Goal: Task Accomplishment & Management: Manage account settings

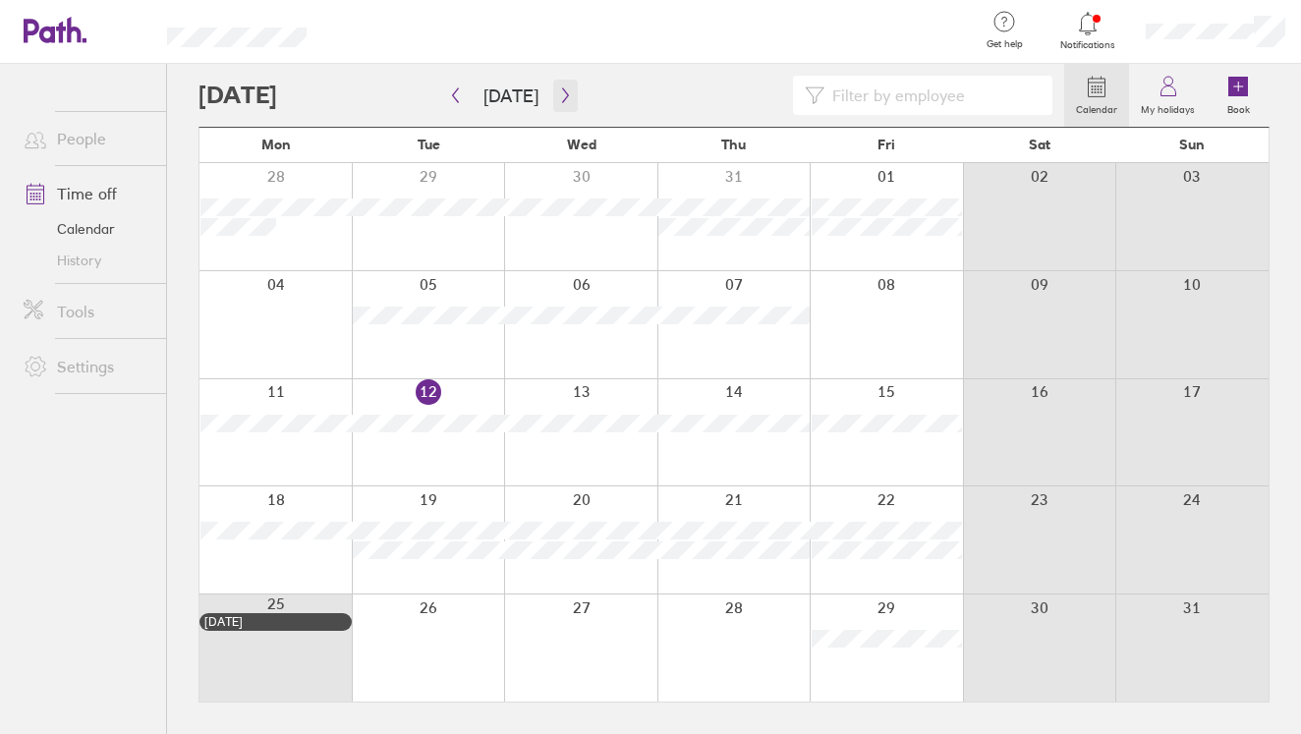
click at [560, 103] on button "button" at bounding box center [565, 96] width 25 height 32
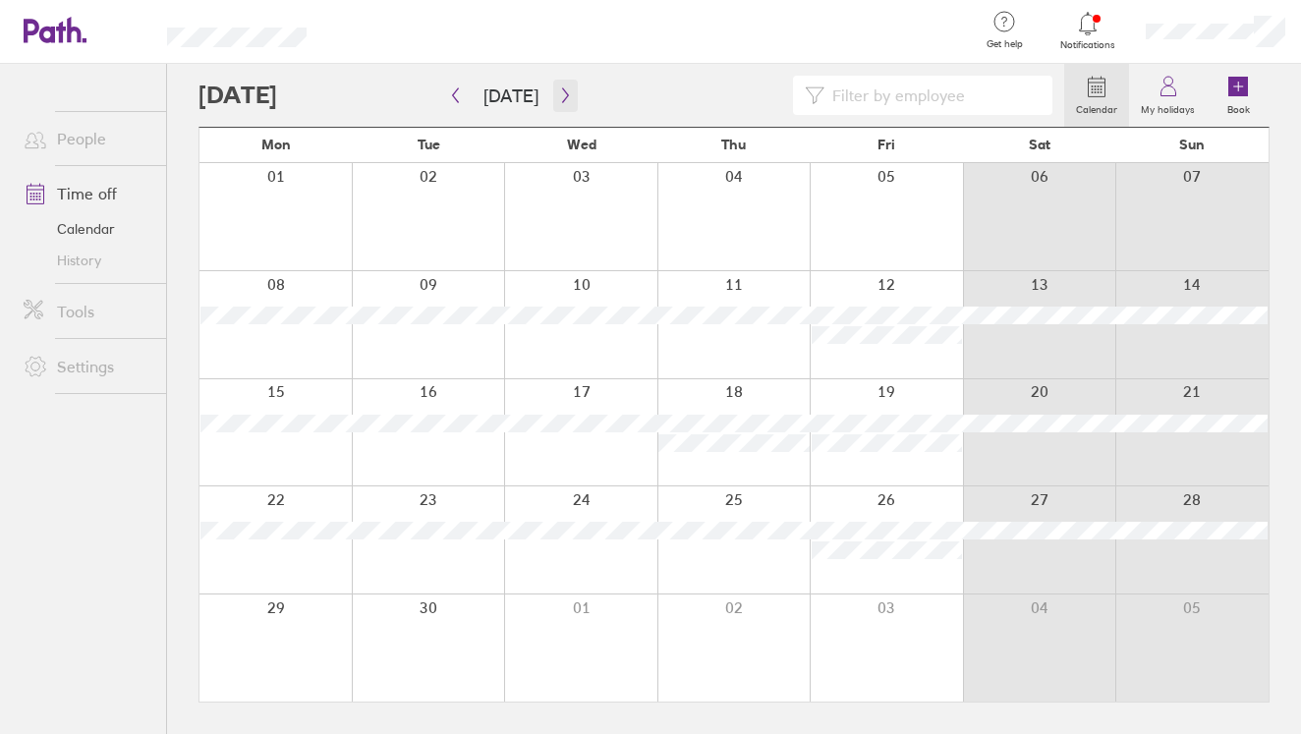
click at [560, 103] on button "button" at bounding box center [565, 96] width 25 height 32
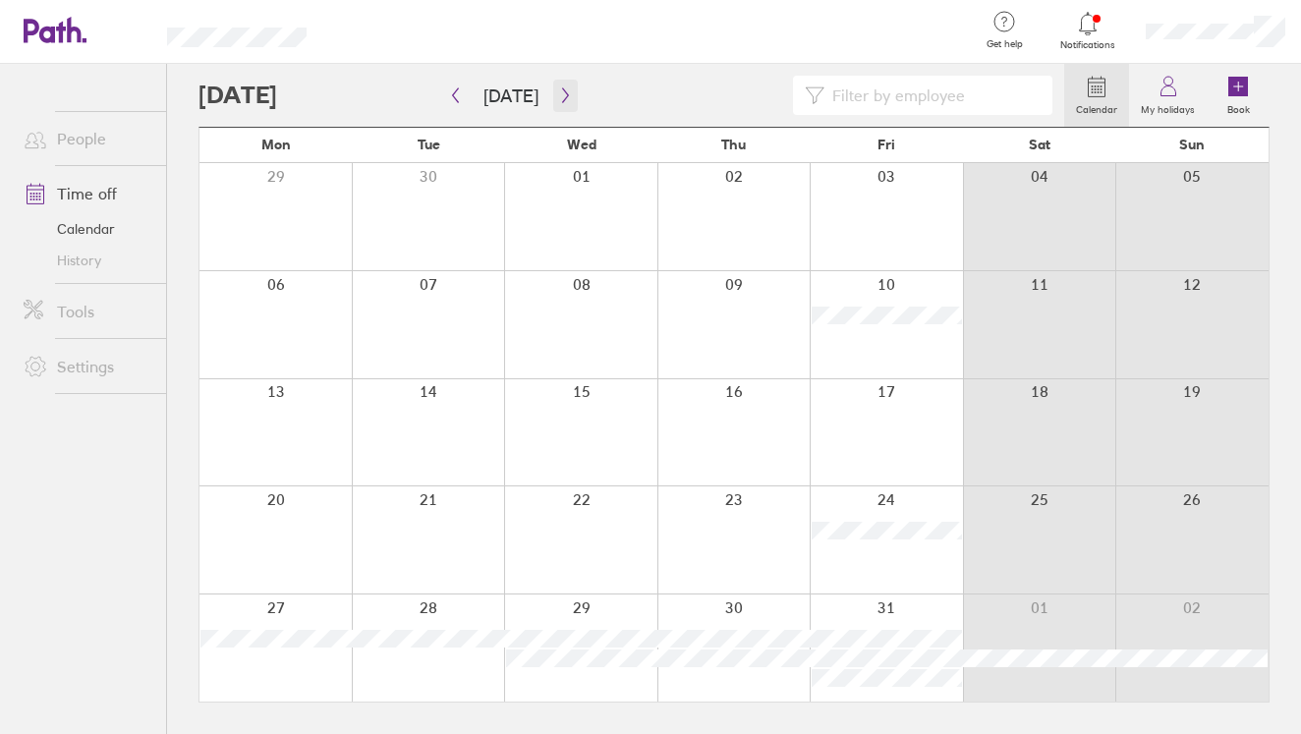
click at [560, 103] on button "button" at bounding box center [565, 96] width 25 height 32
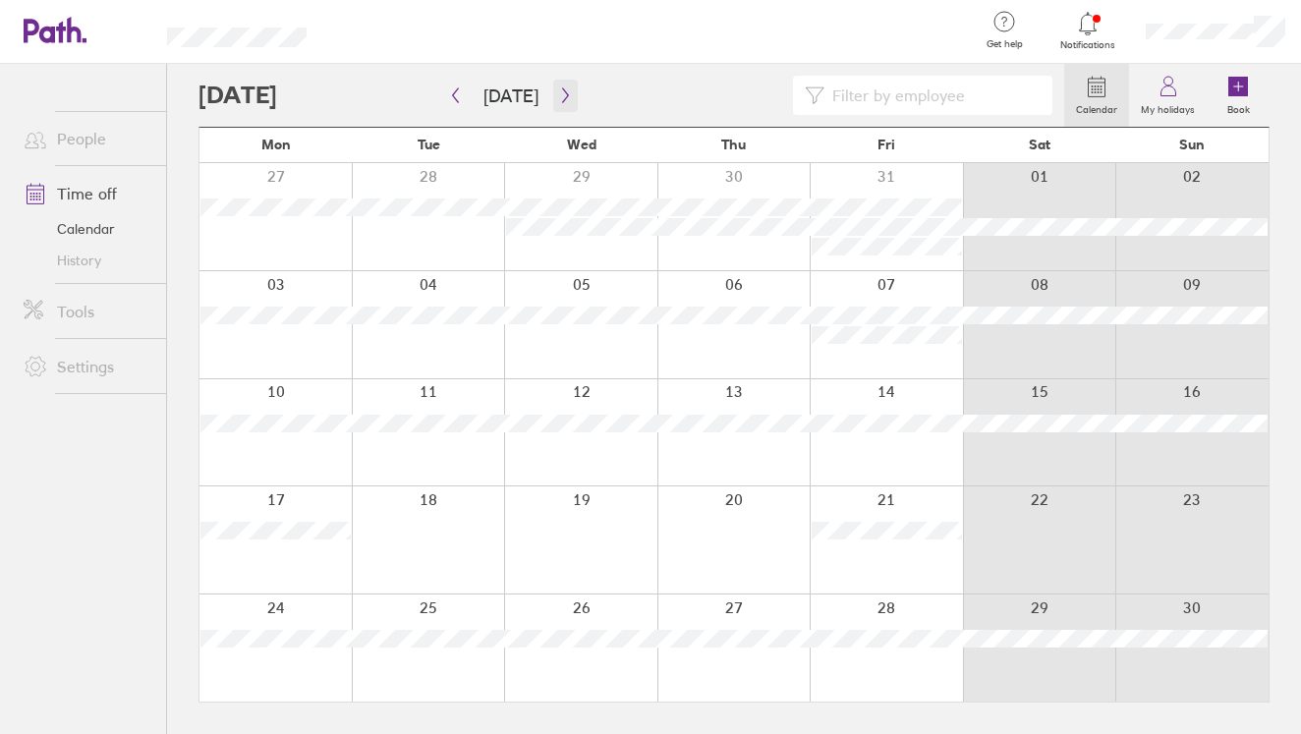
click at [560, 103] on button "button" at bounding box center [565, 96] width 25 height 32
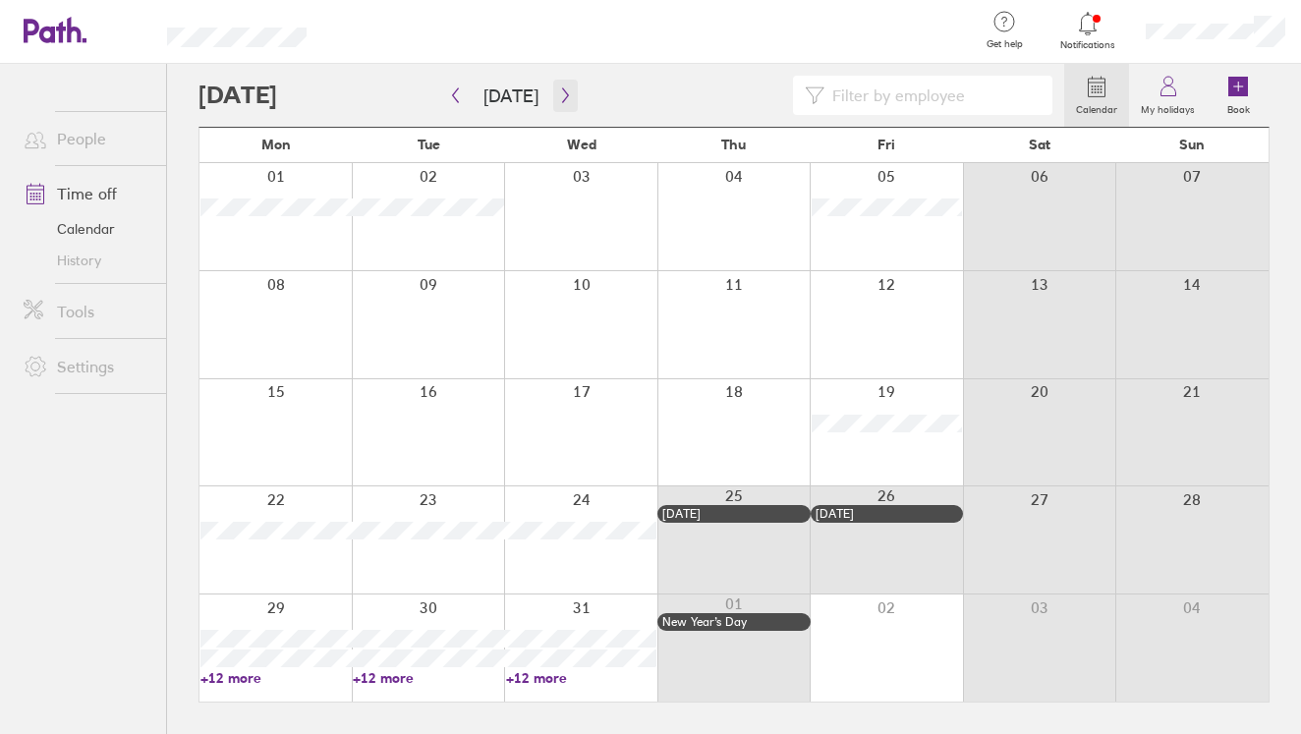
click at [560, 103] on button "button" at bounding box center [565, 96] width 25 height 32
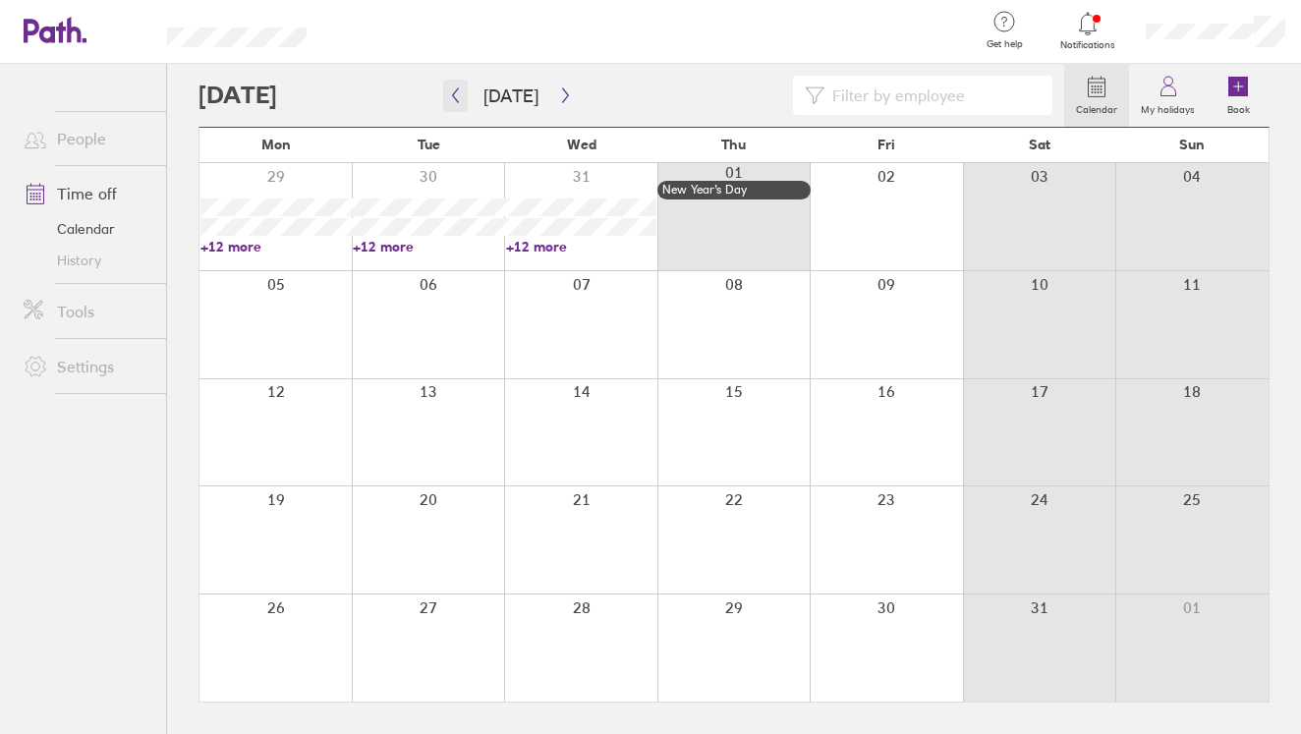
click at [466, 97] on button "button" at bounding box center [455, 96] width 25 height 32
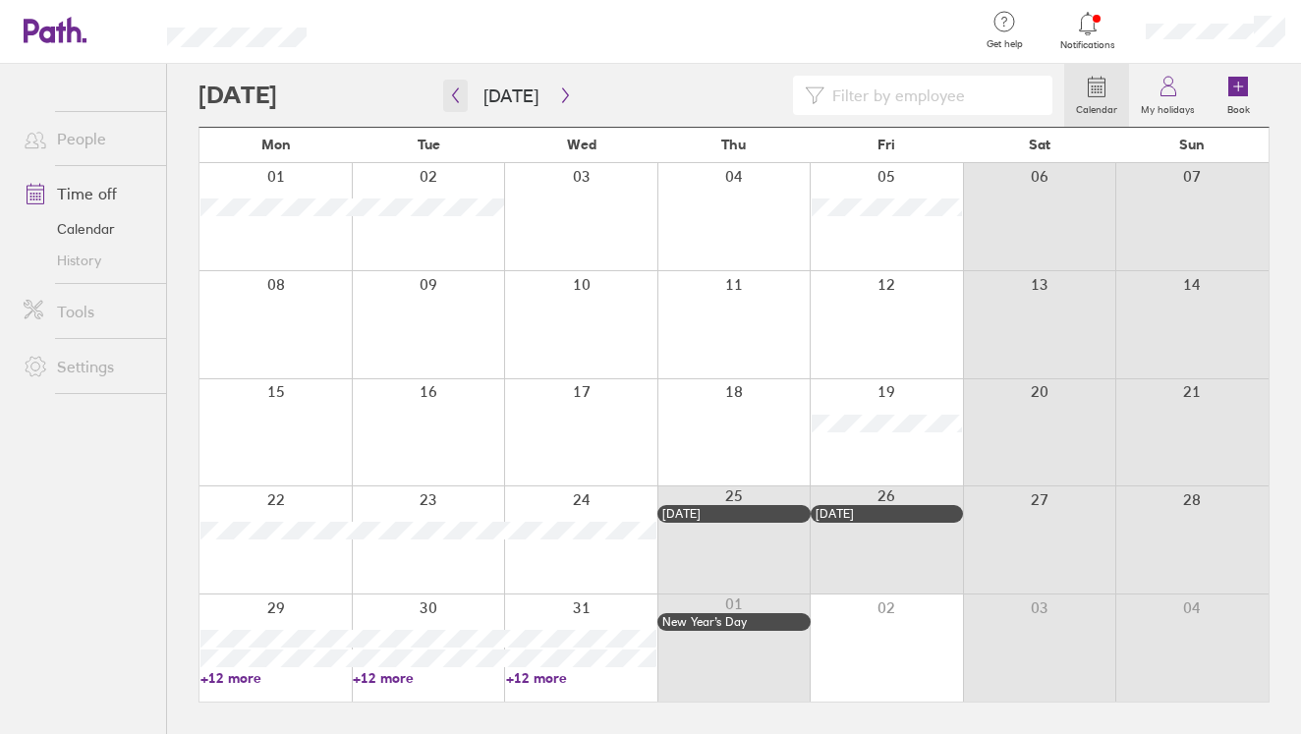
click at [466, 97] on button "button" at bounding box center [455, 96] width 25 height 32
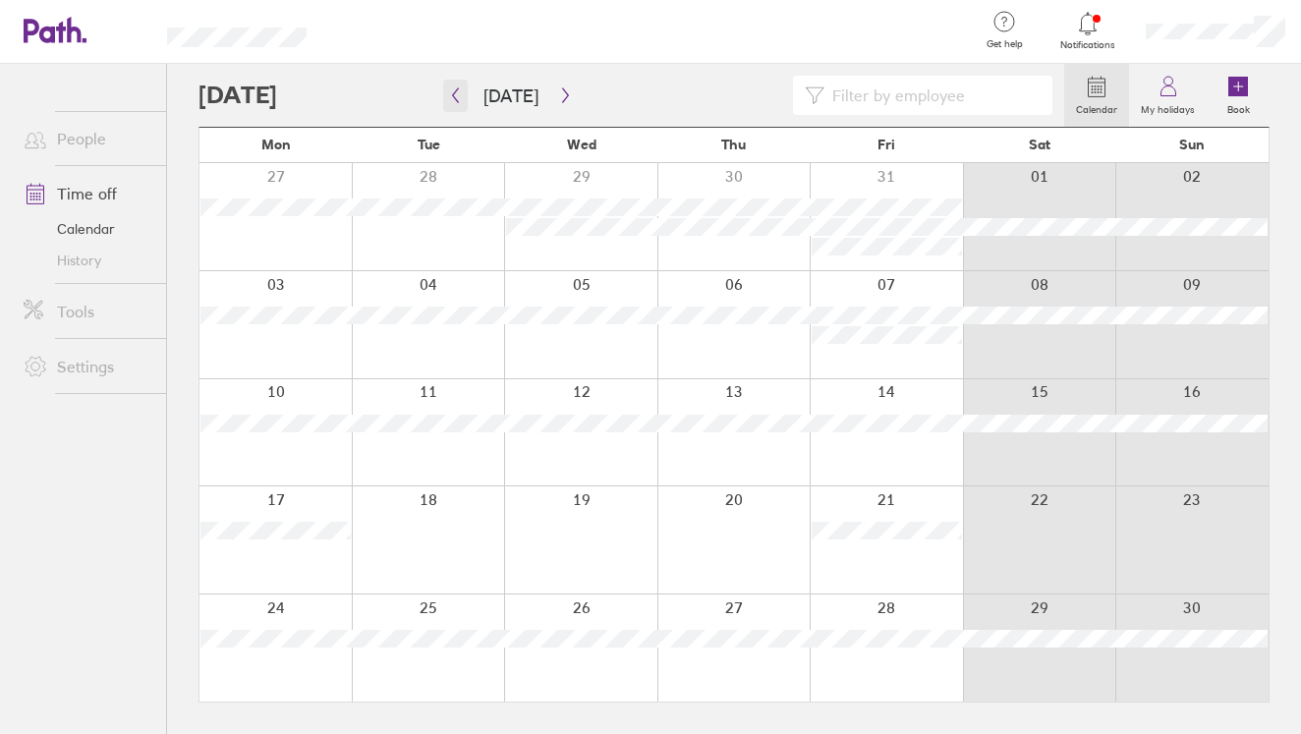
click at [466, 97] on button "button" at bounding box center [455, 96] width 25 height 32
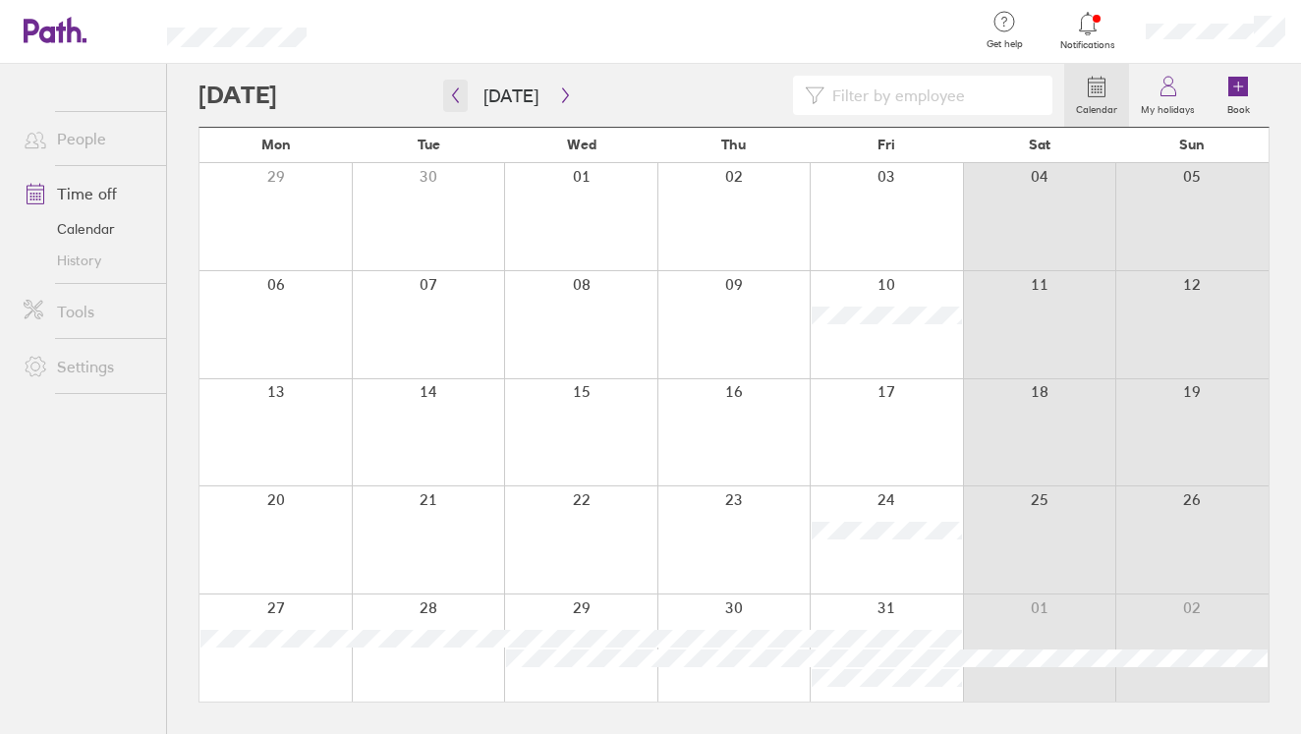
click at [466, 97] on button "button" at bounding box center [455, 96] width 25 height 32
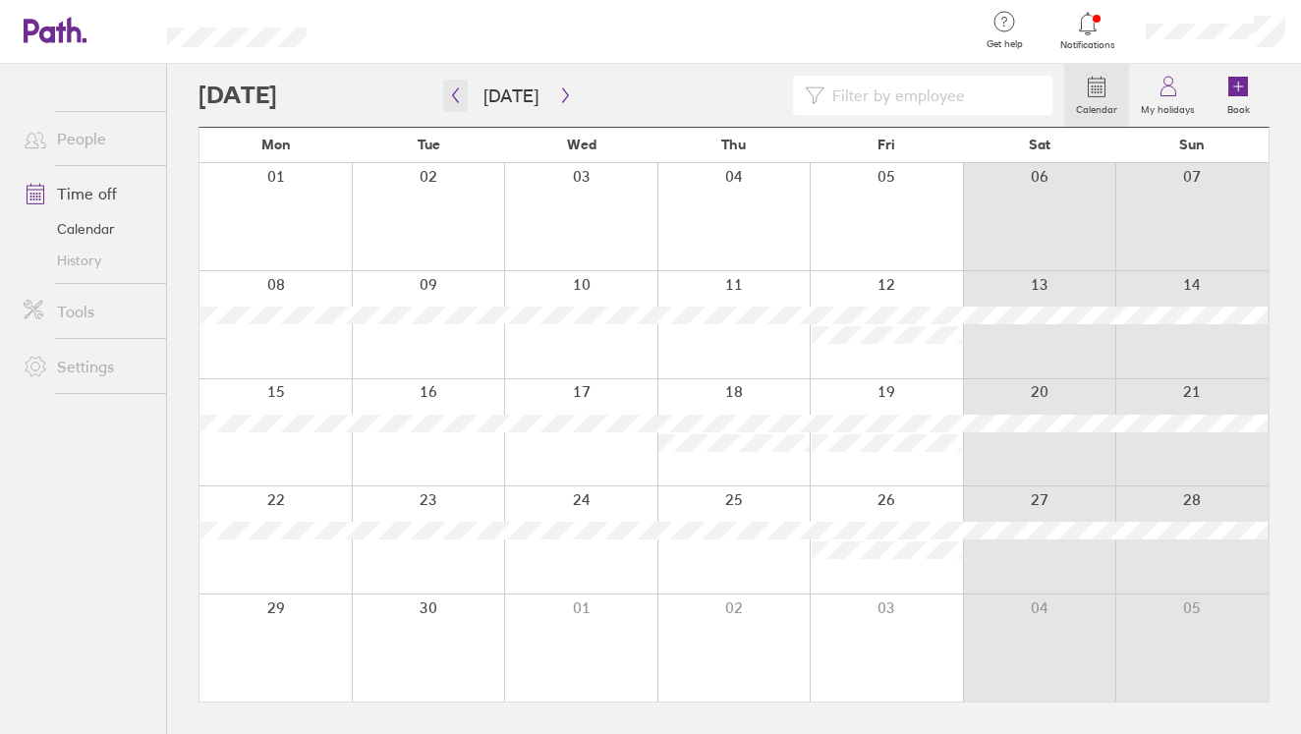
click at [466, 97] on button "button" at bounding box center [455, 96] width 25 height 32
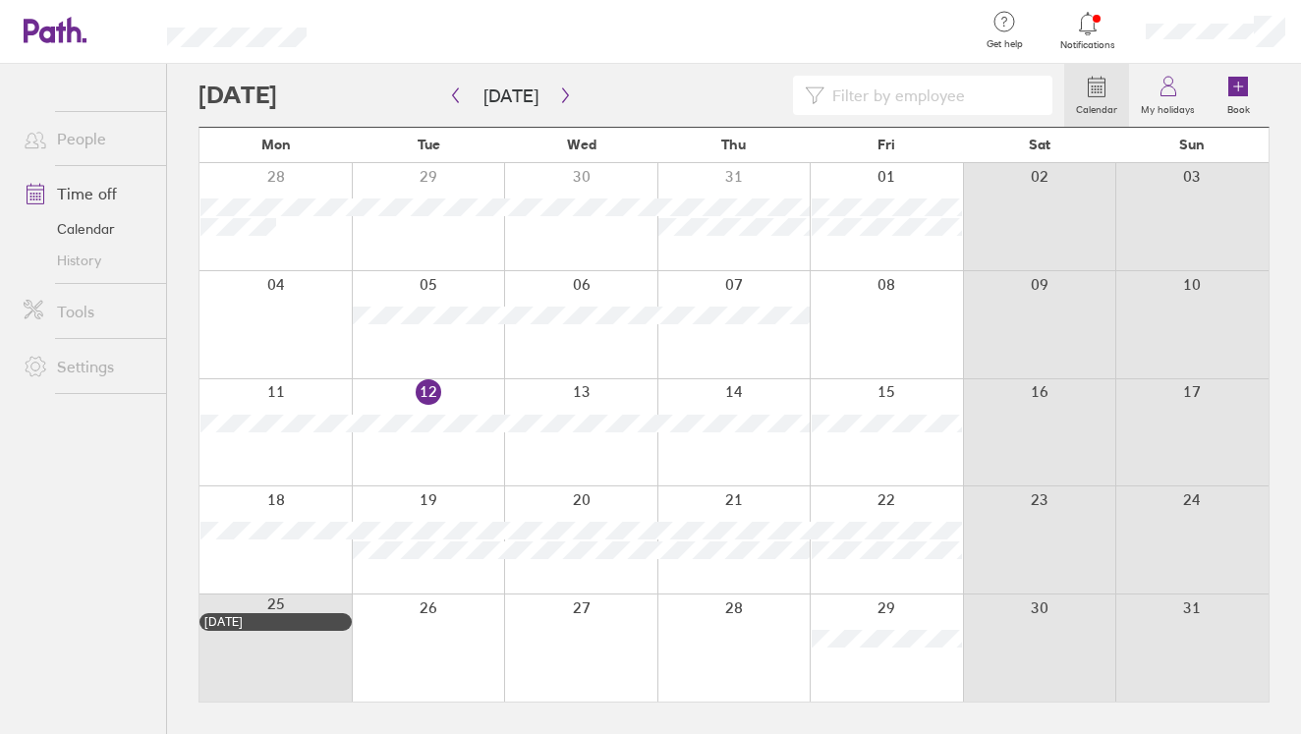
click at [1083, 31] on icon at bounding box center [1088, 24] width 24 height 24
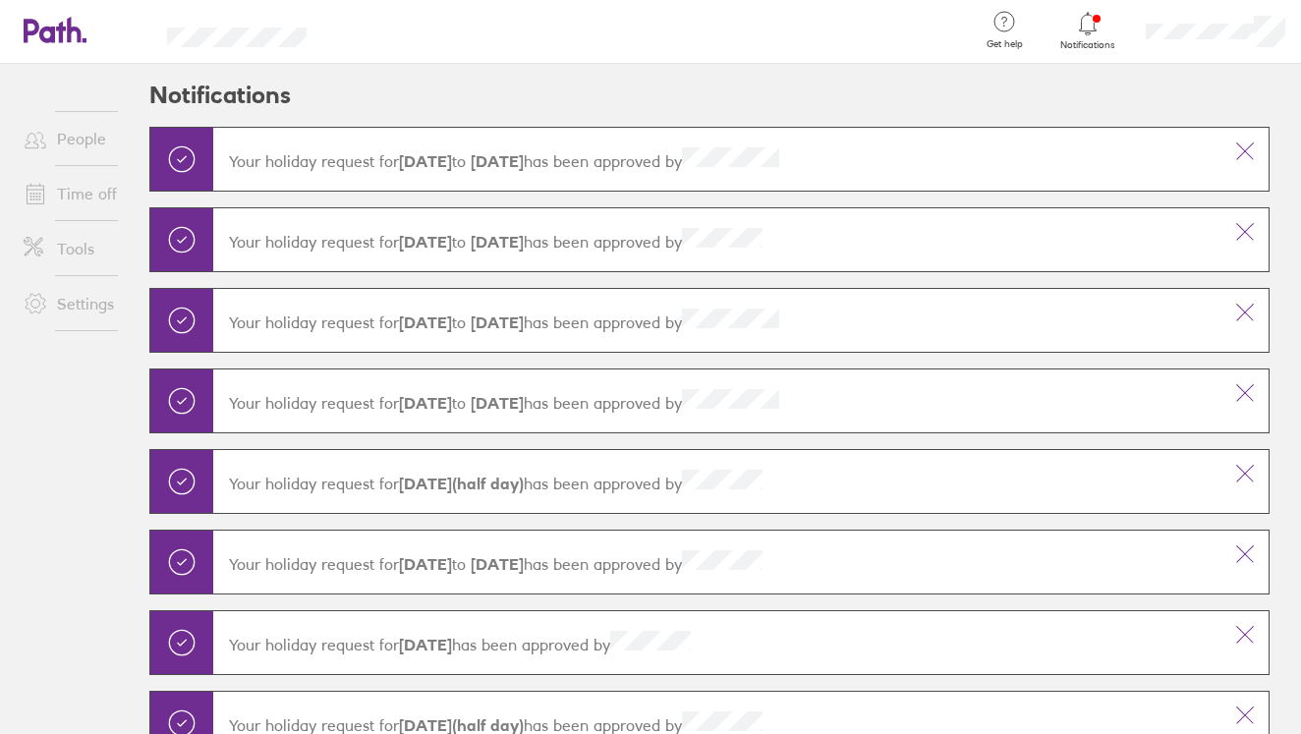
click at [1083, 31] on icon at bounding box center [1088, 24] width 24 height 24
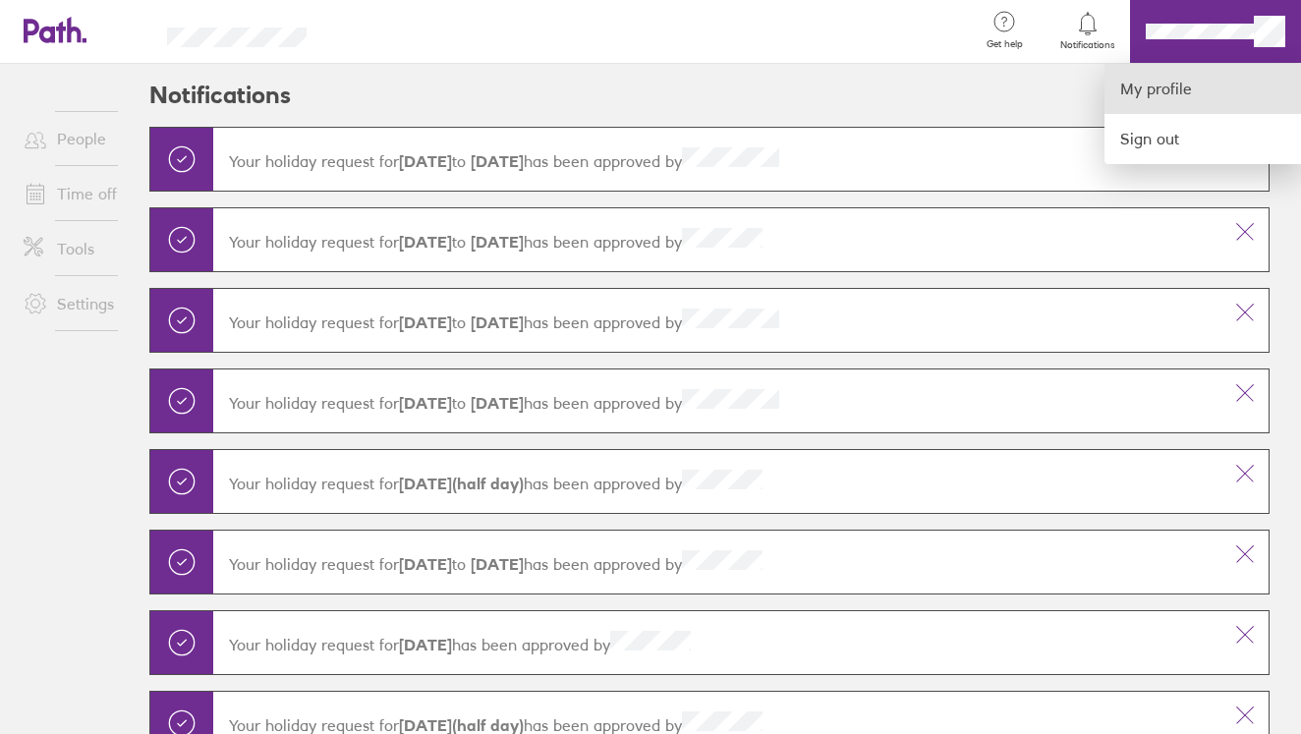
click at [1179, 89] on link "My profile" at bounding box center [1202, 89] width 197 height 50
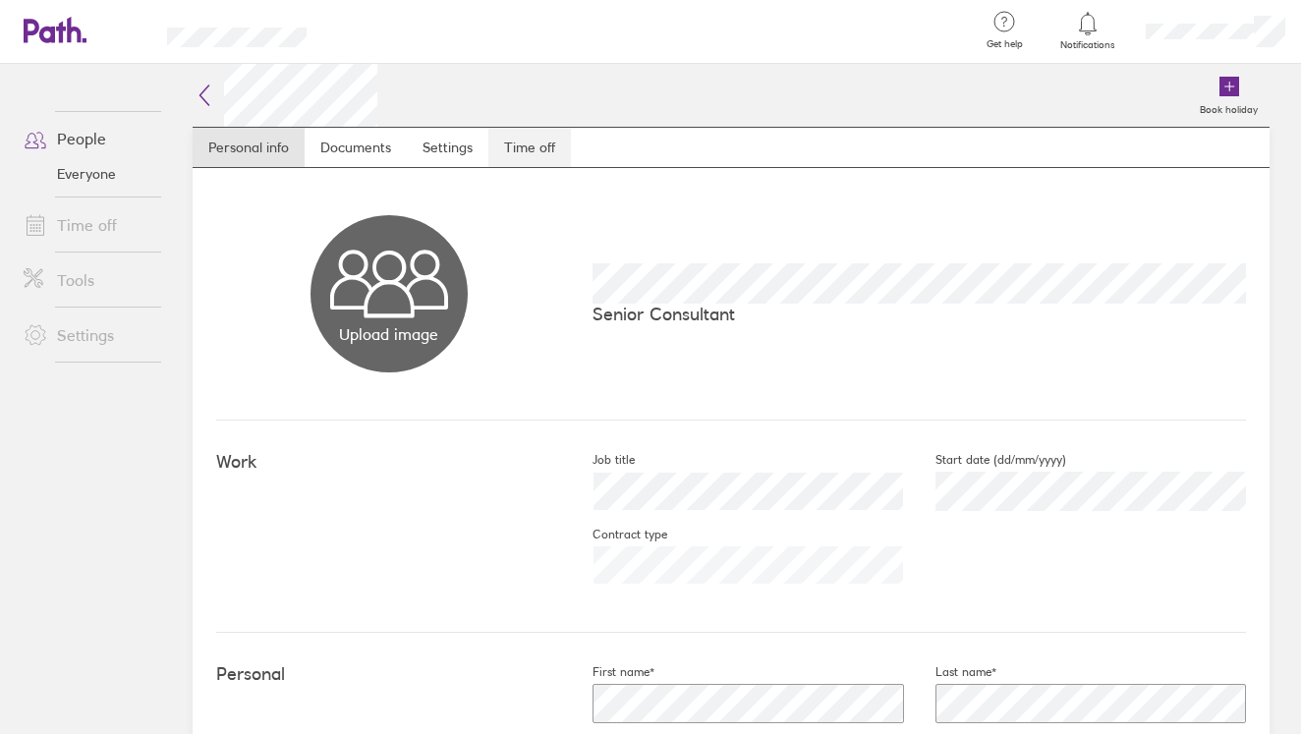
click at [516, 148] on link "Time off" at bounding box center [529, 147] width 83 height 39
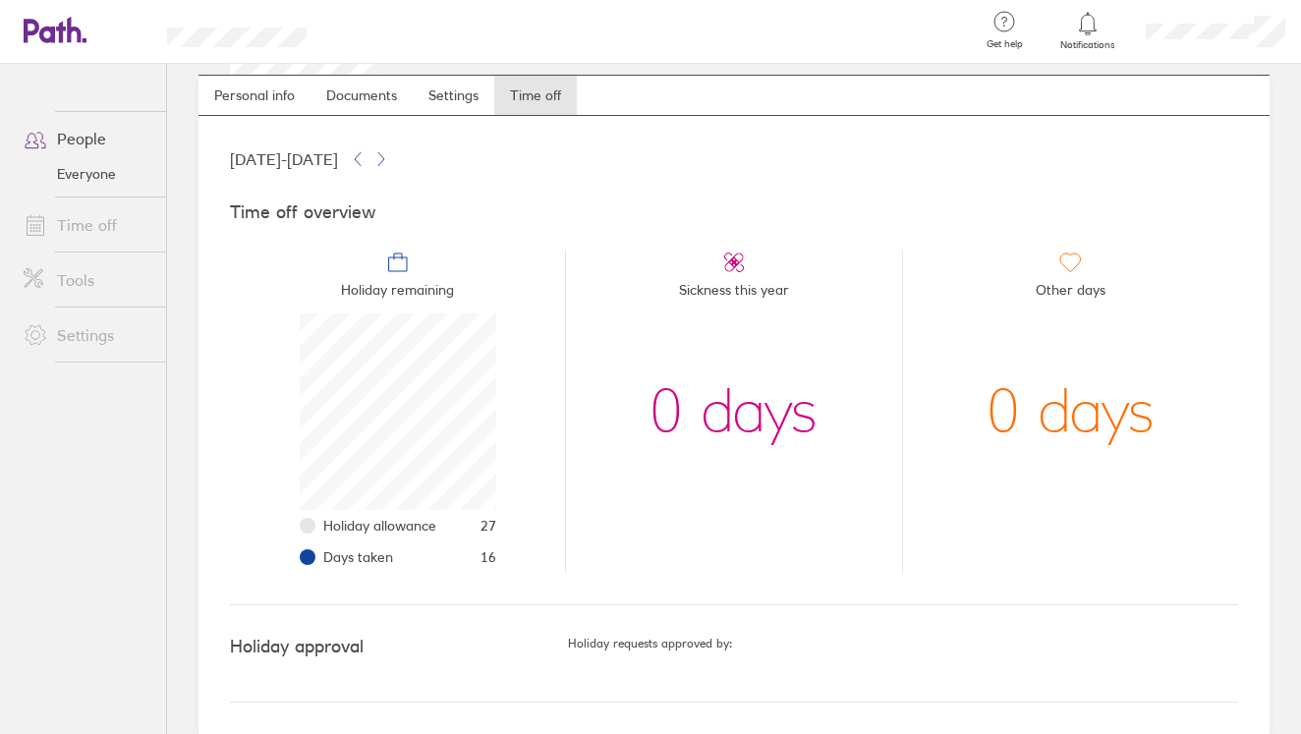
scroll to position [50, 0]
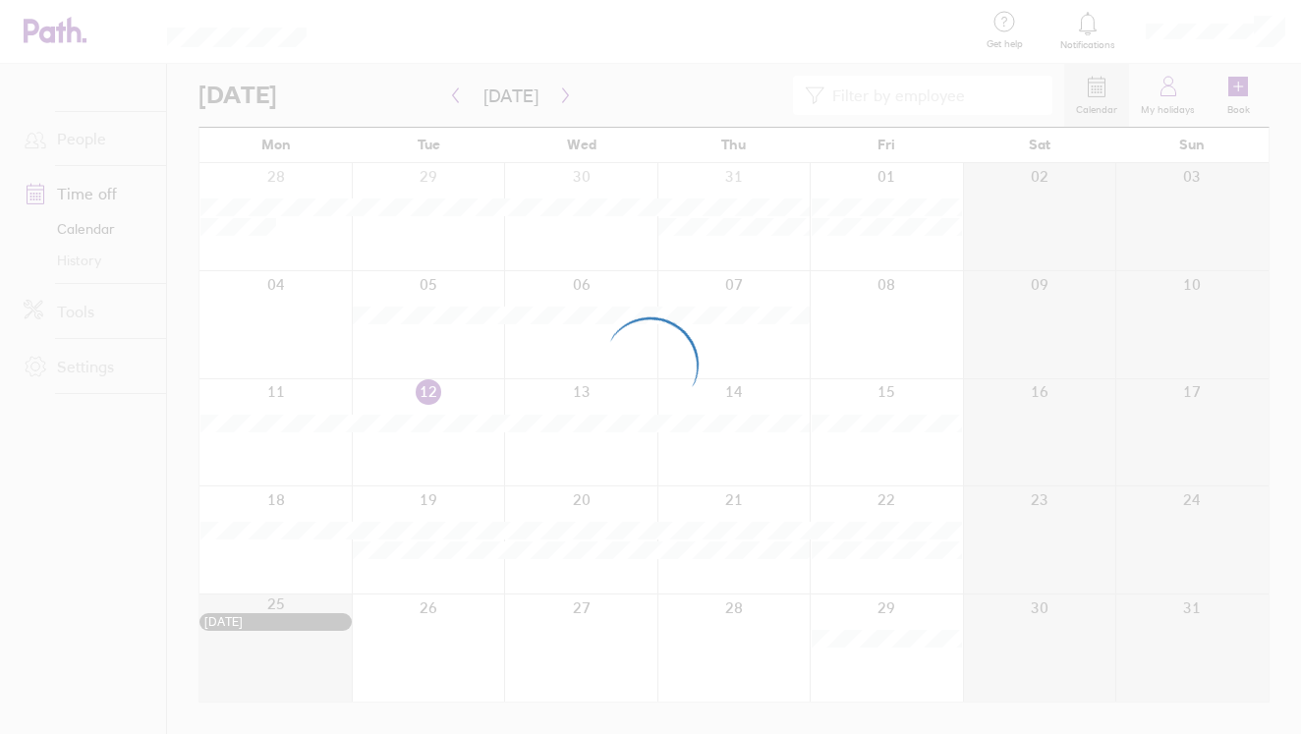
click at [1158, 90] on div at bounding box center [650, 367] width 1301 height 734
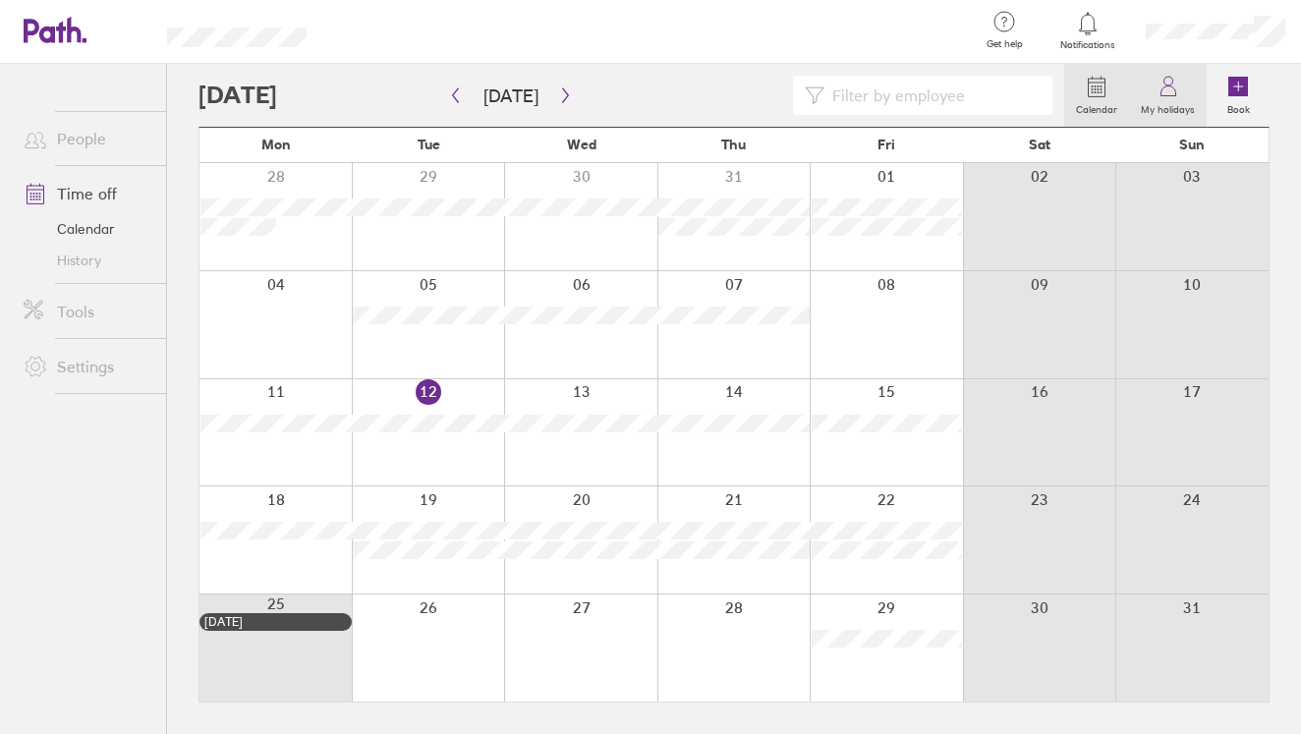
click at [1170, 96] on icon at bounding box center [1167, 91] width 15 height 10
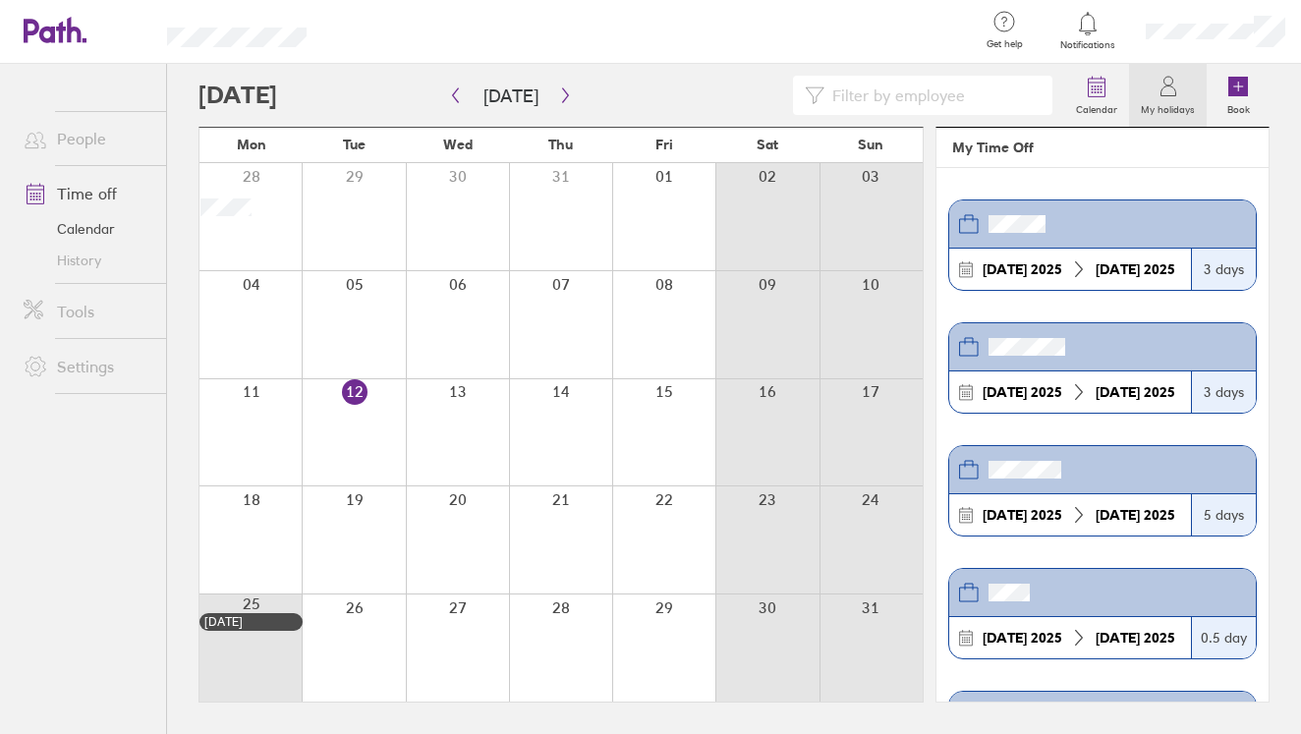
click at [1093, 28] on icon at bounding box center [1088, 24] width 24 height 24
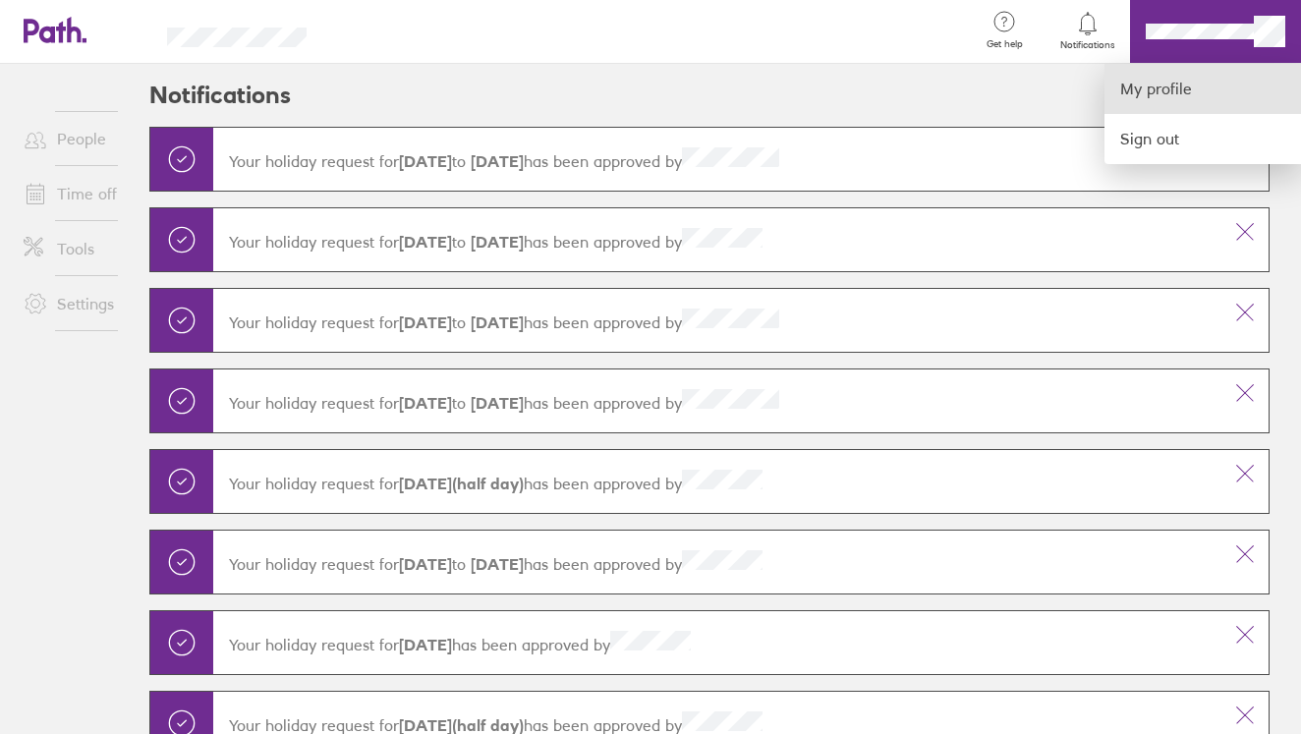
click at [1186, 85] on link "My profile" at bounding box center [1202, 89] width 197 height 50
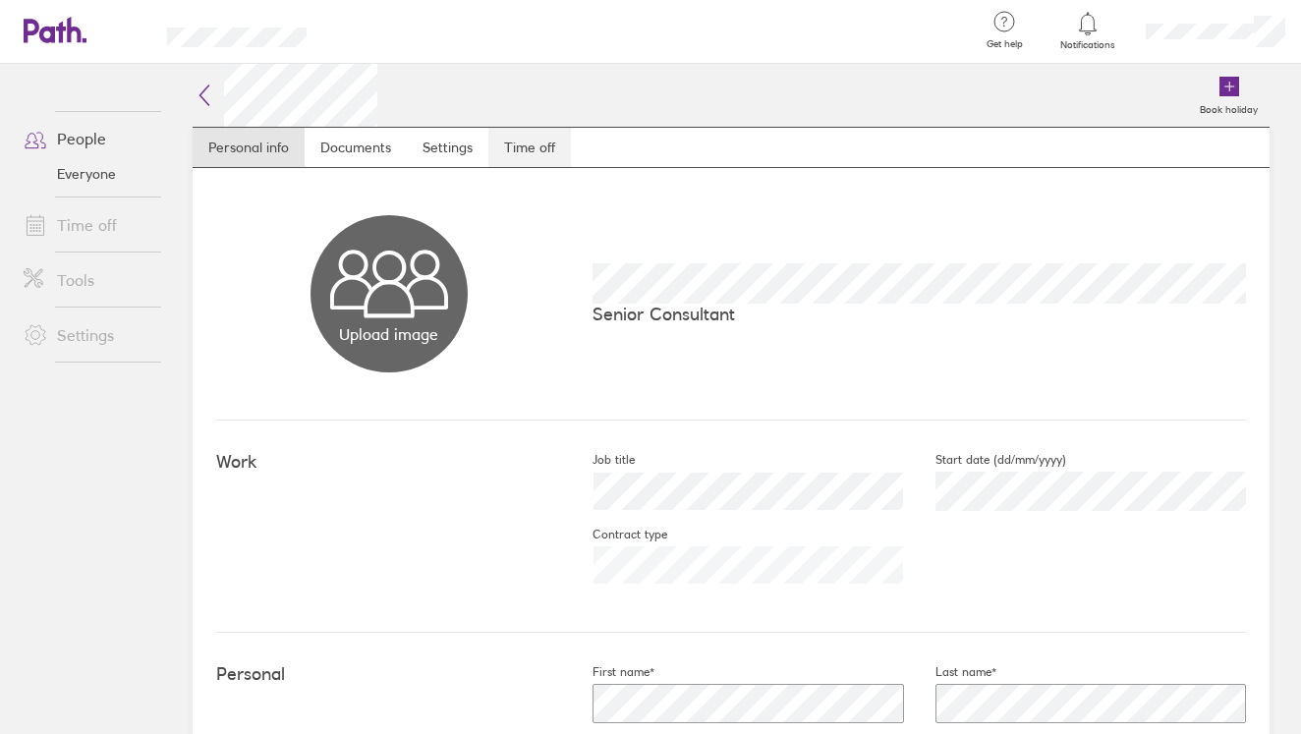
click at [526, 160] on link "Time off" at bounding box center [529, 147] width 83 height 39
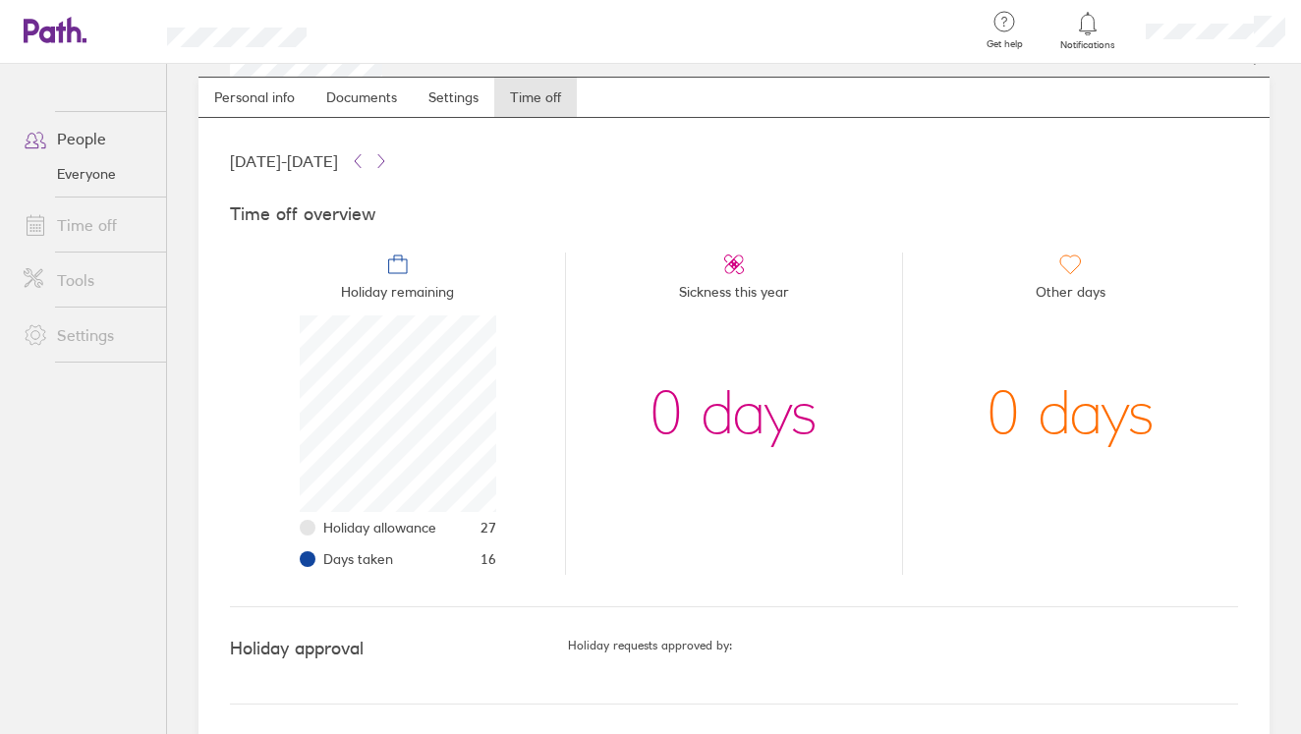
click at [81, 143] on link "People" at bounding box center [87, 138] width 158 height 39
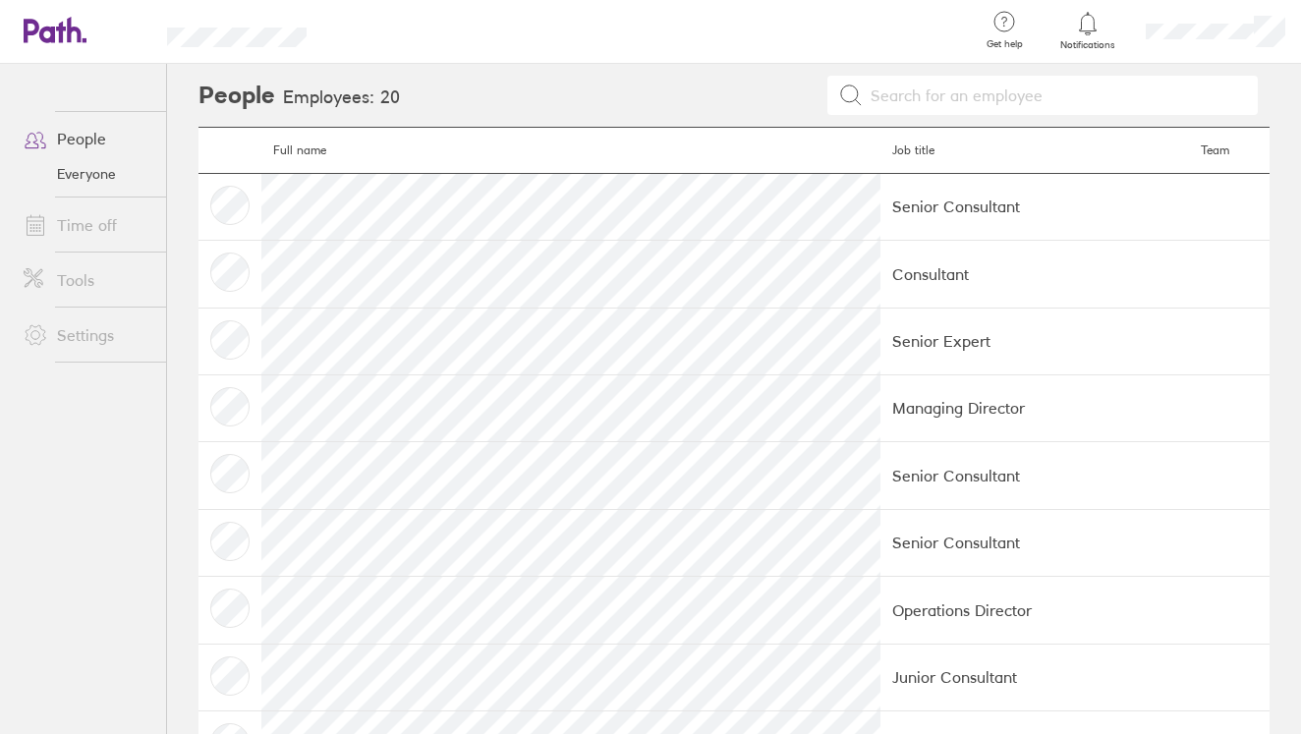
click at [87, 178] on link "Everyone" at bounding box center [87, 173] width 158 height 31
click at [63, 34] on icon at bounding box center [45, 31] width 42 height 24
